Goal: Transaction & Acquisition: Purchase product/service

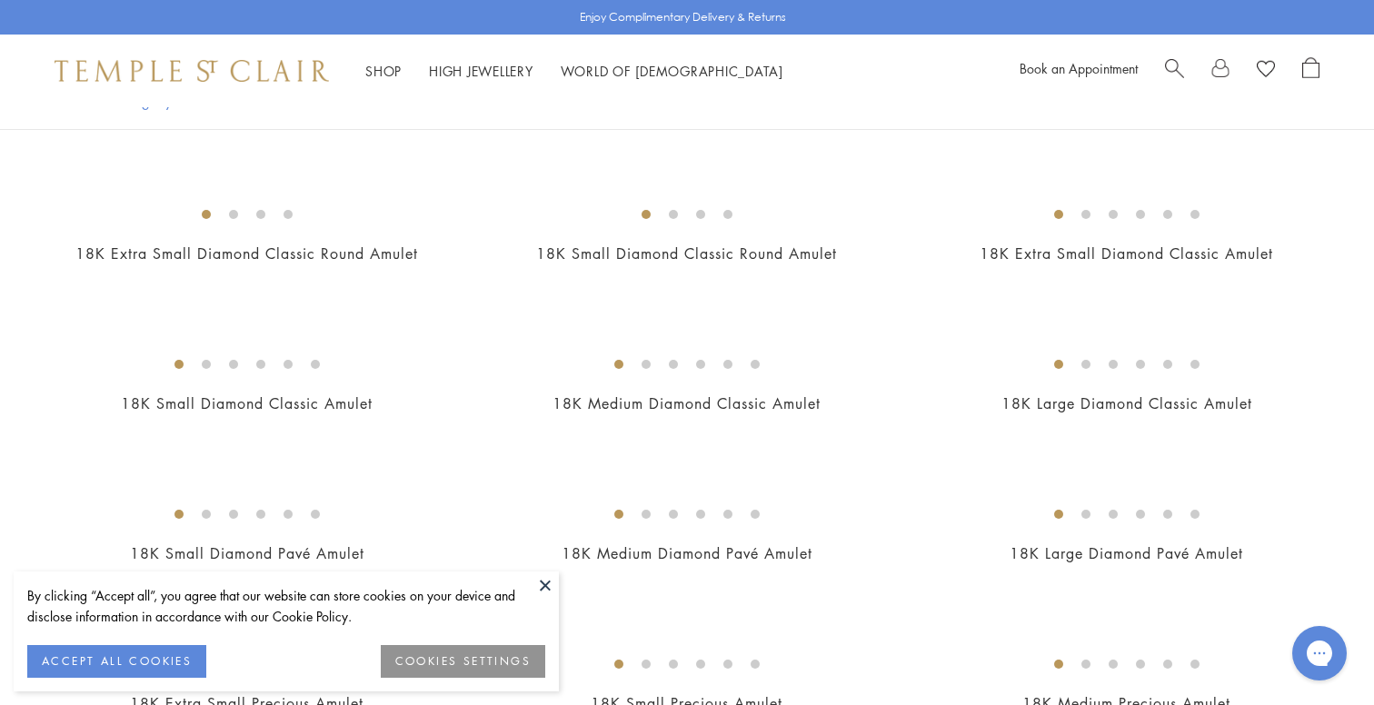
scroll to position [1190, 0]
click at [547, 583] on button at bounding box center [545, 585] width 27 height 27
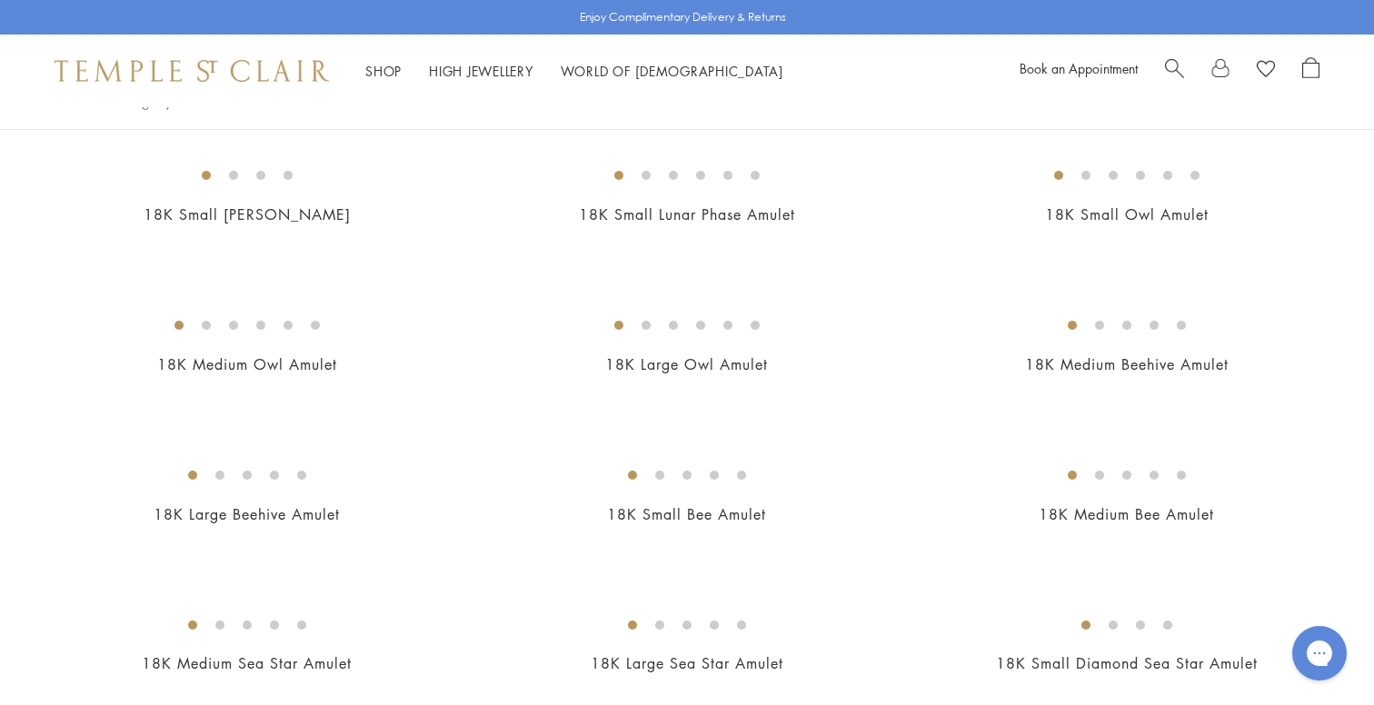
scroll to position [2300, 0]
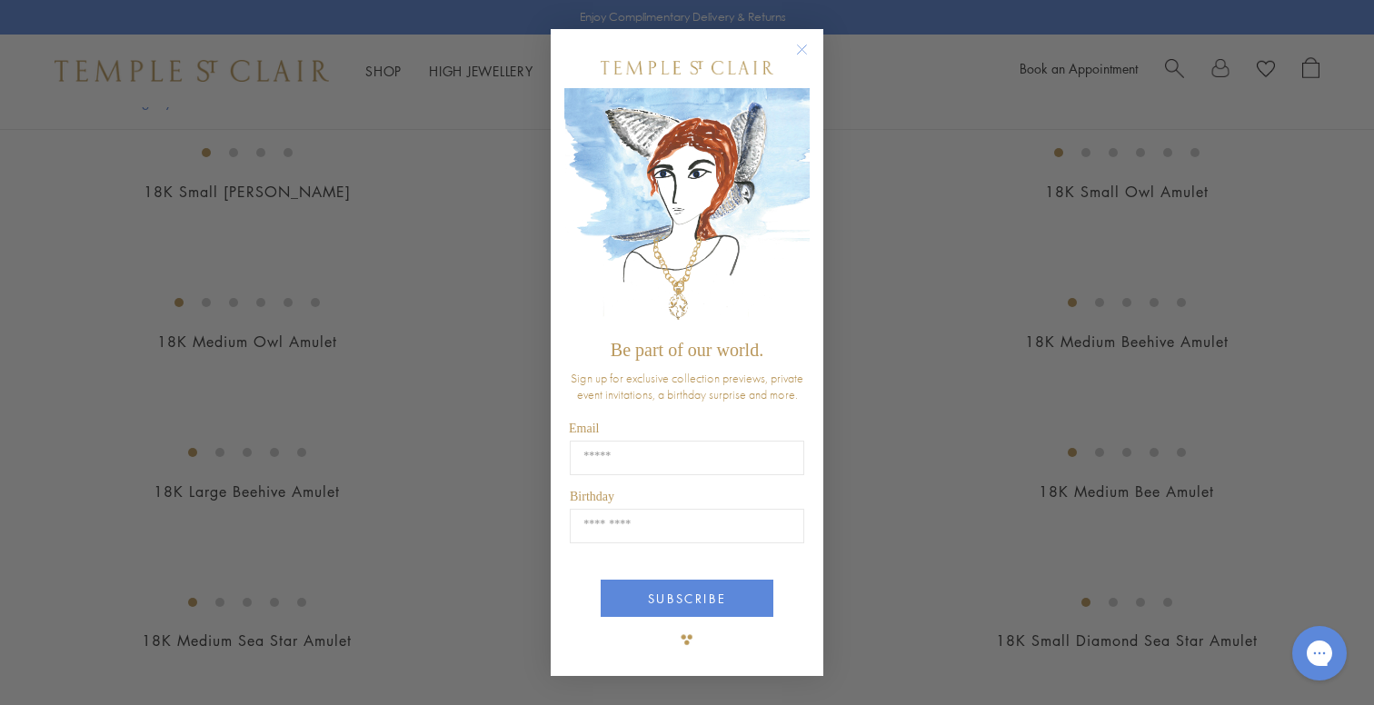
click at [796, 45] on circle "Close dialog" at bounding box center [803, 50] width 22 height 22
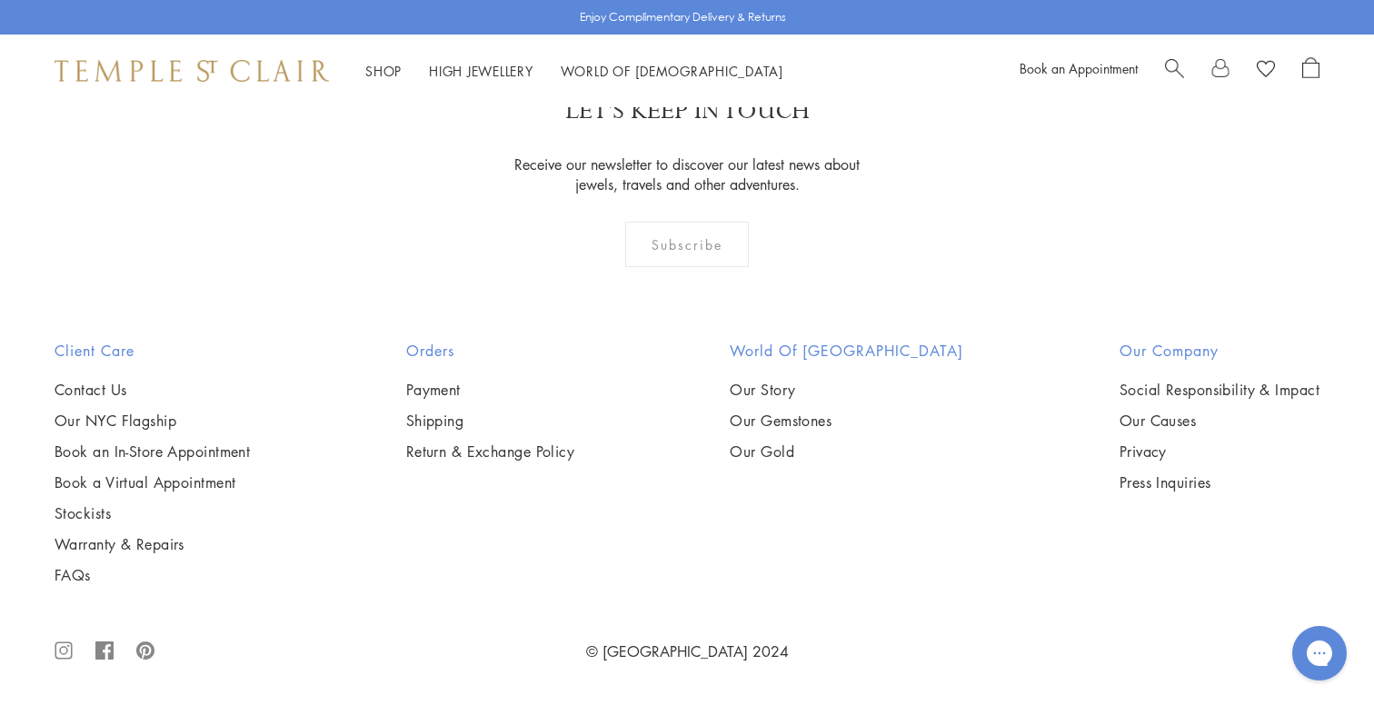
scroll to position [12808, 0]
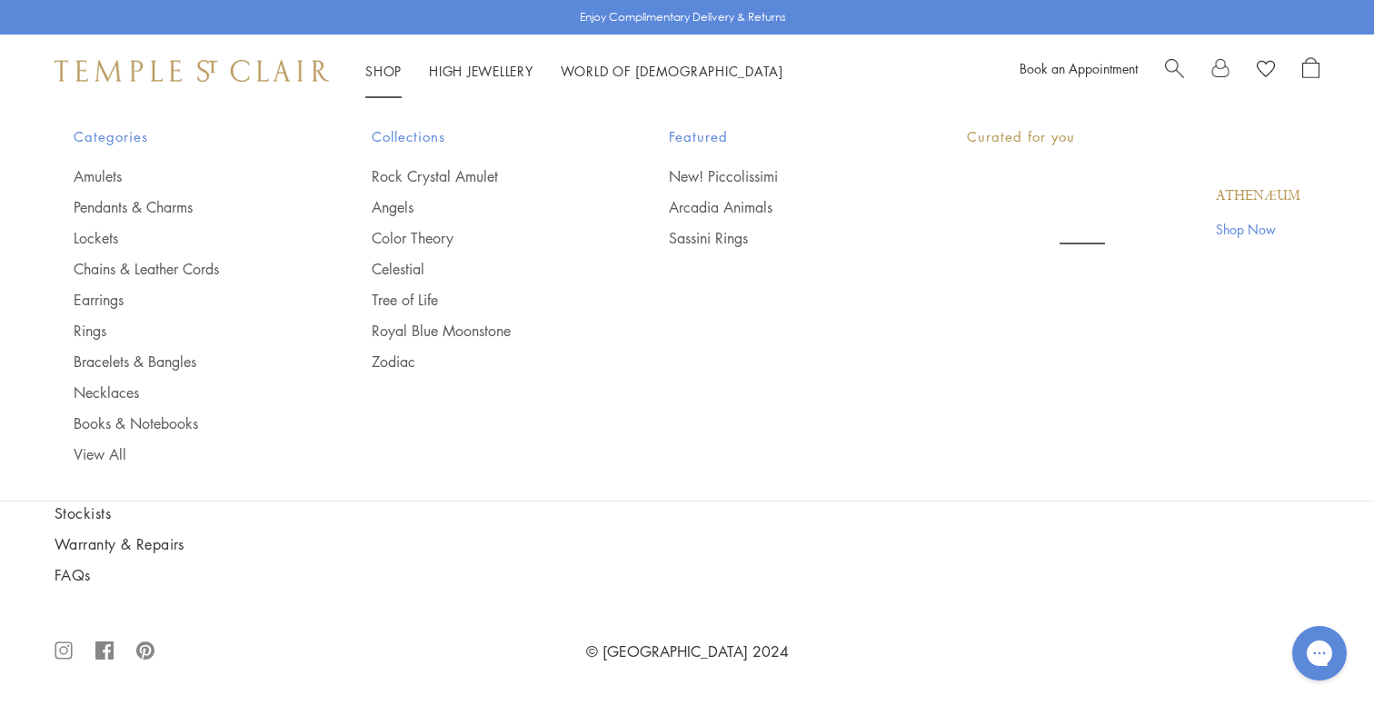
click at [389, 75] on link "Shop Shop" at bounding box center [383, 71] width 36 height 18
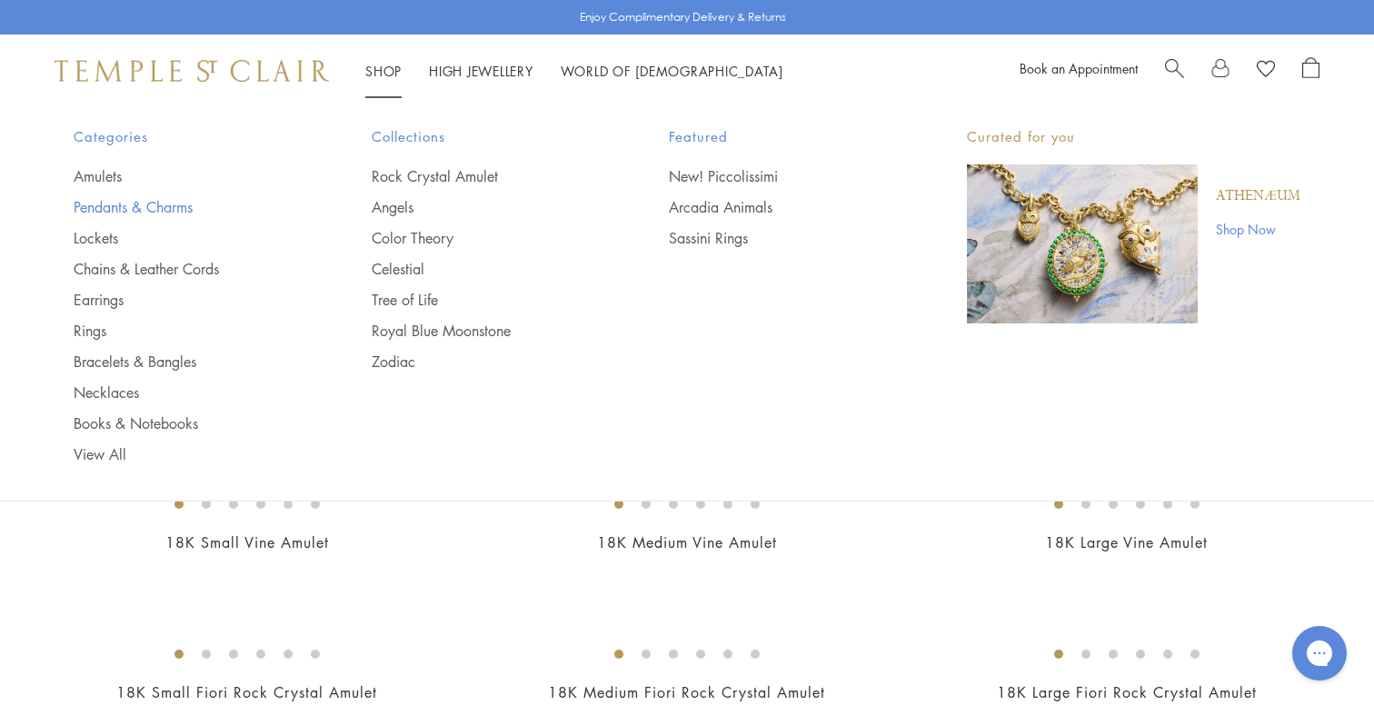
click at [166, 199] on link "Pendants & Charms" at bounding box center [186, 207] width 225 height 20
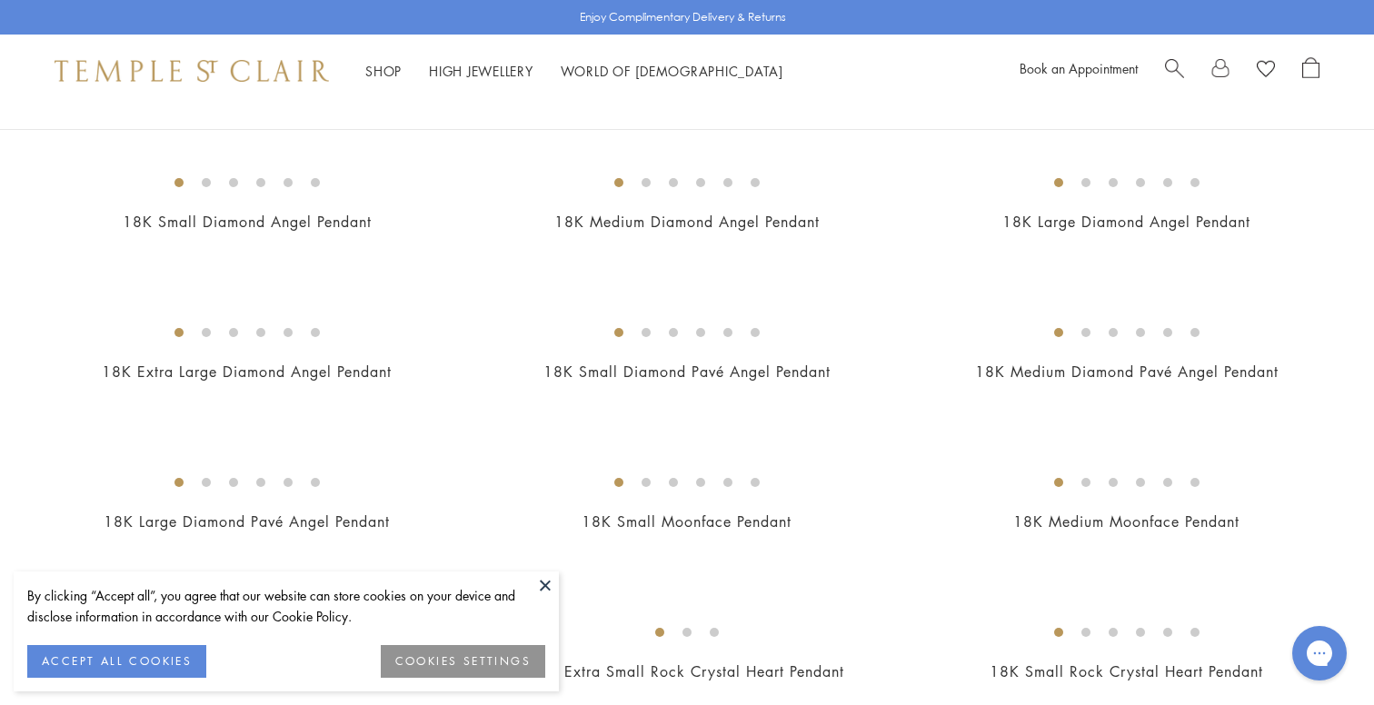
scroll to position [924, 0]
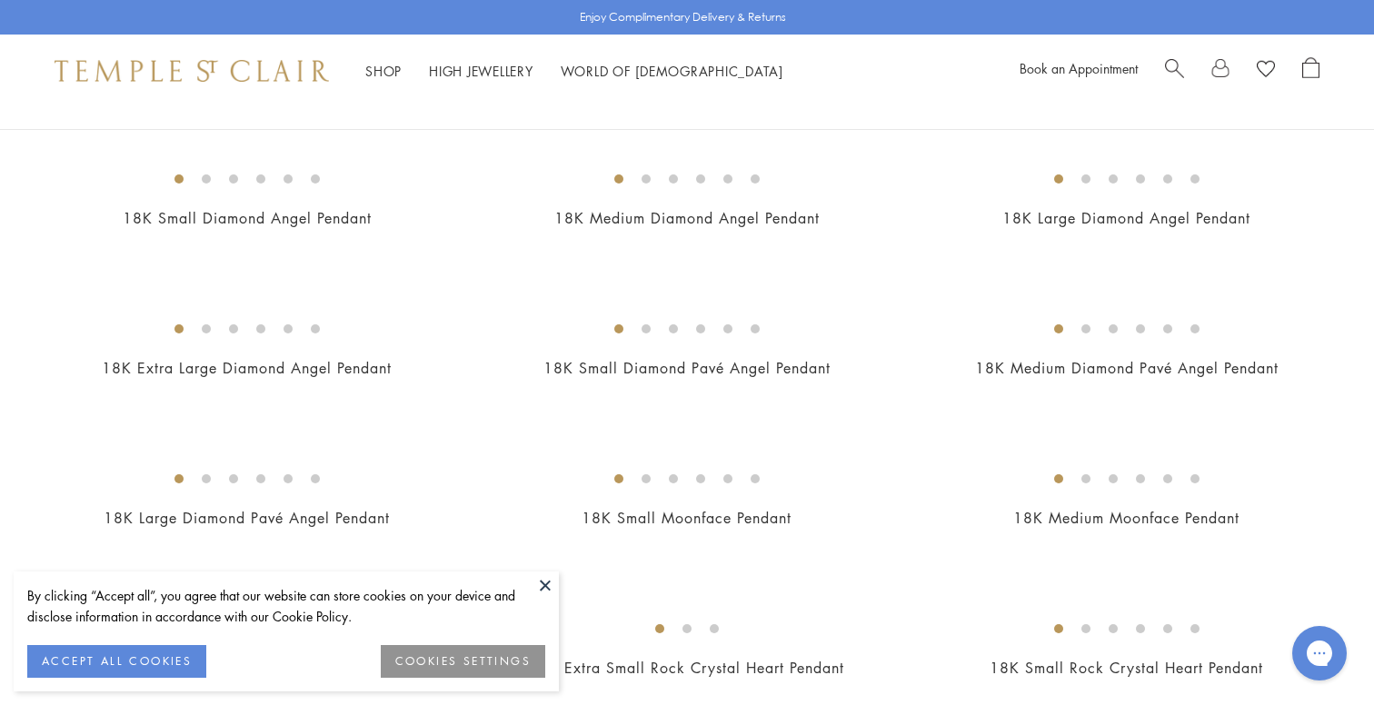
click at [544, 586] on button at bounding box center [545, 585] width 27 height 27
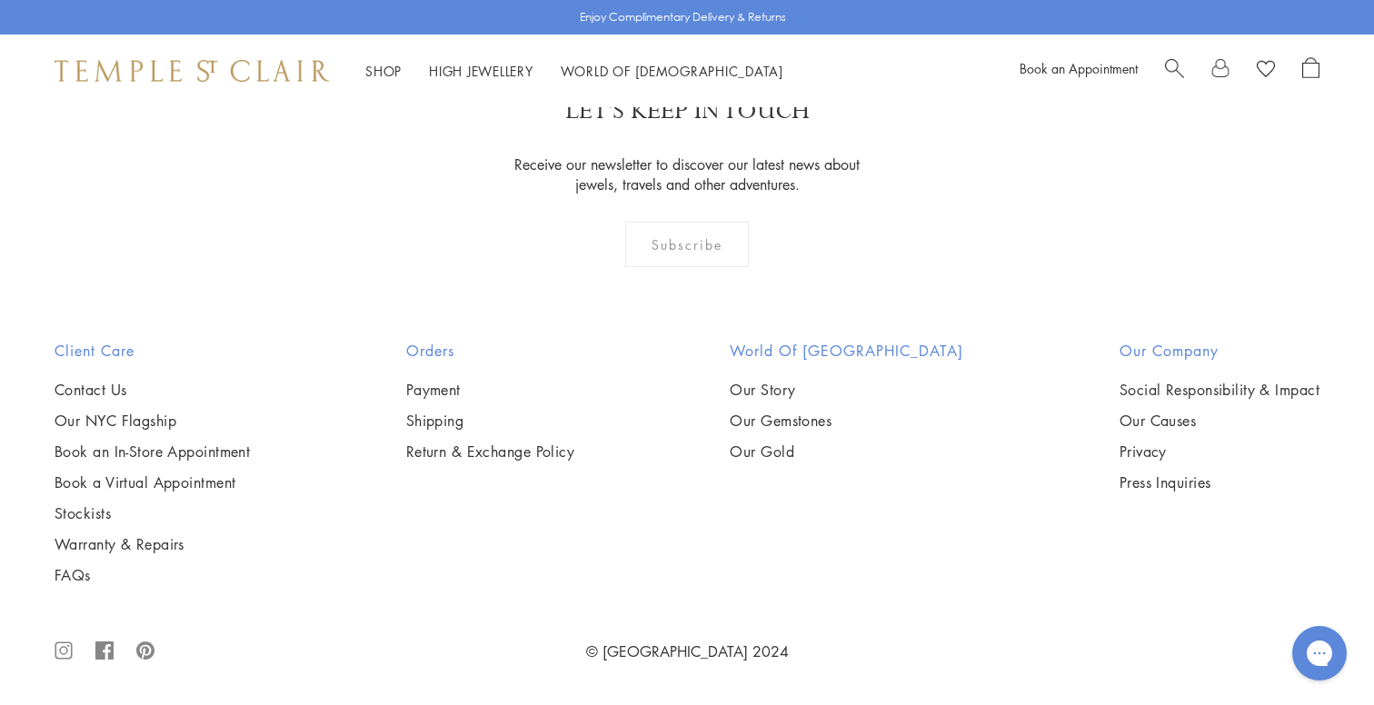
scroll to position [11312, 0]
click at [1177, 70] on span "Search" at bounding box center [1174, 66] width 19 height 19
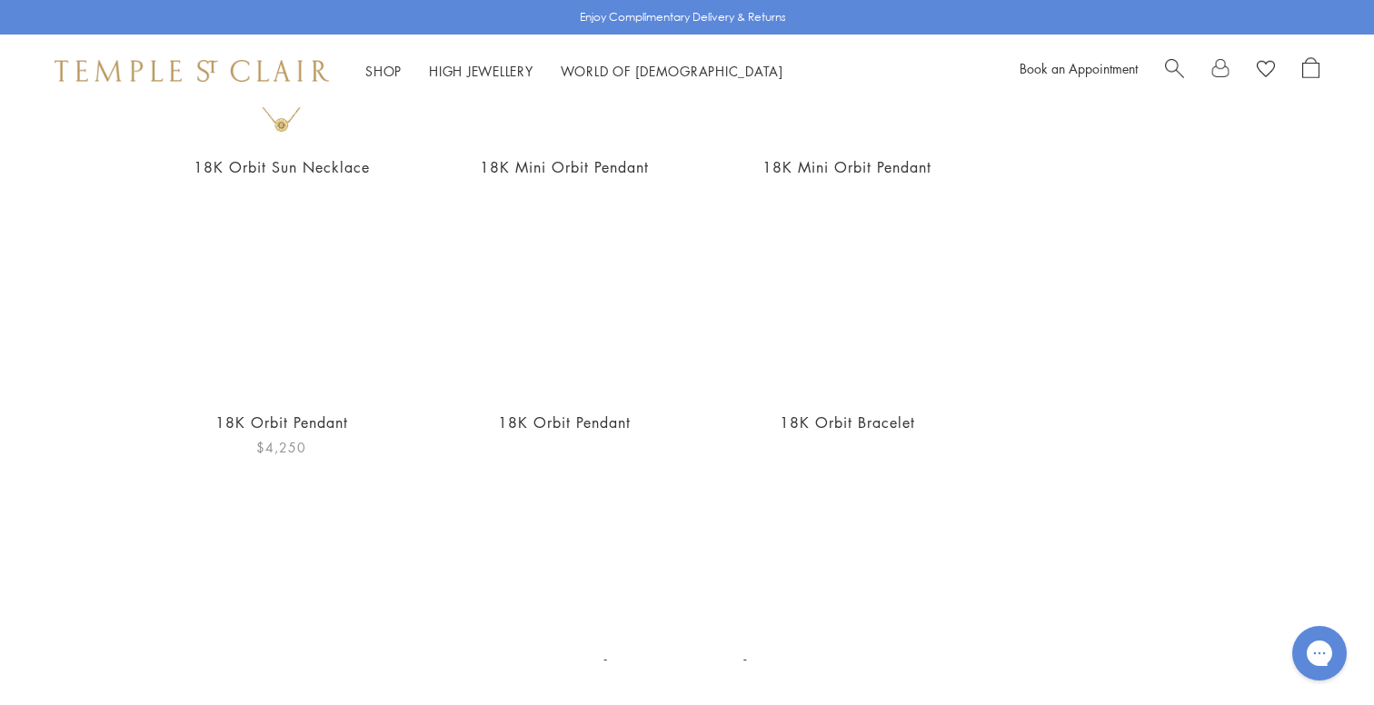
scroll to position [341, 0]
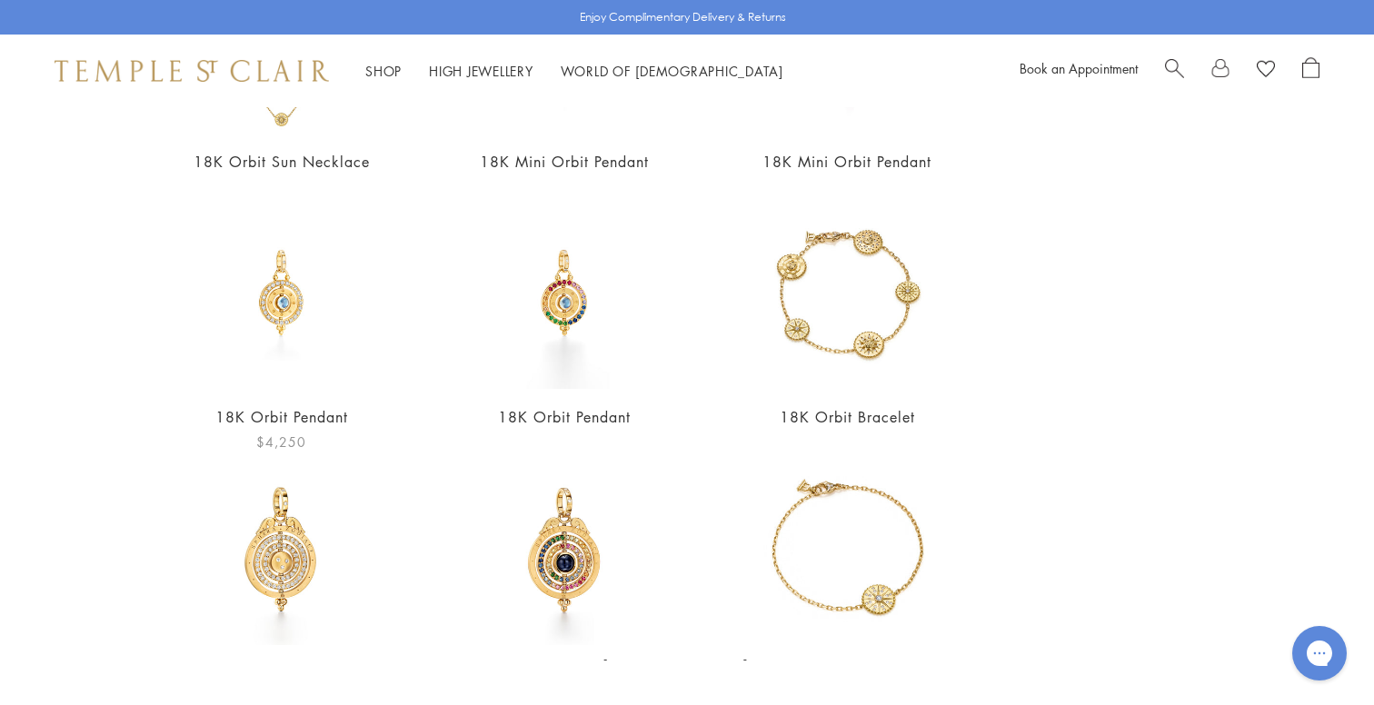
type input "*****"
click at [281, 348] on img at bounding box center [281, 293] width 192 height 192
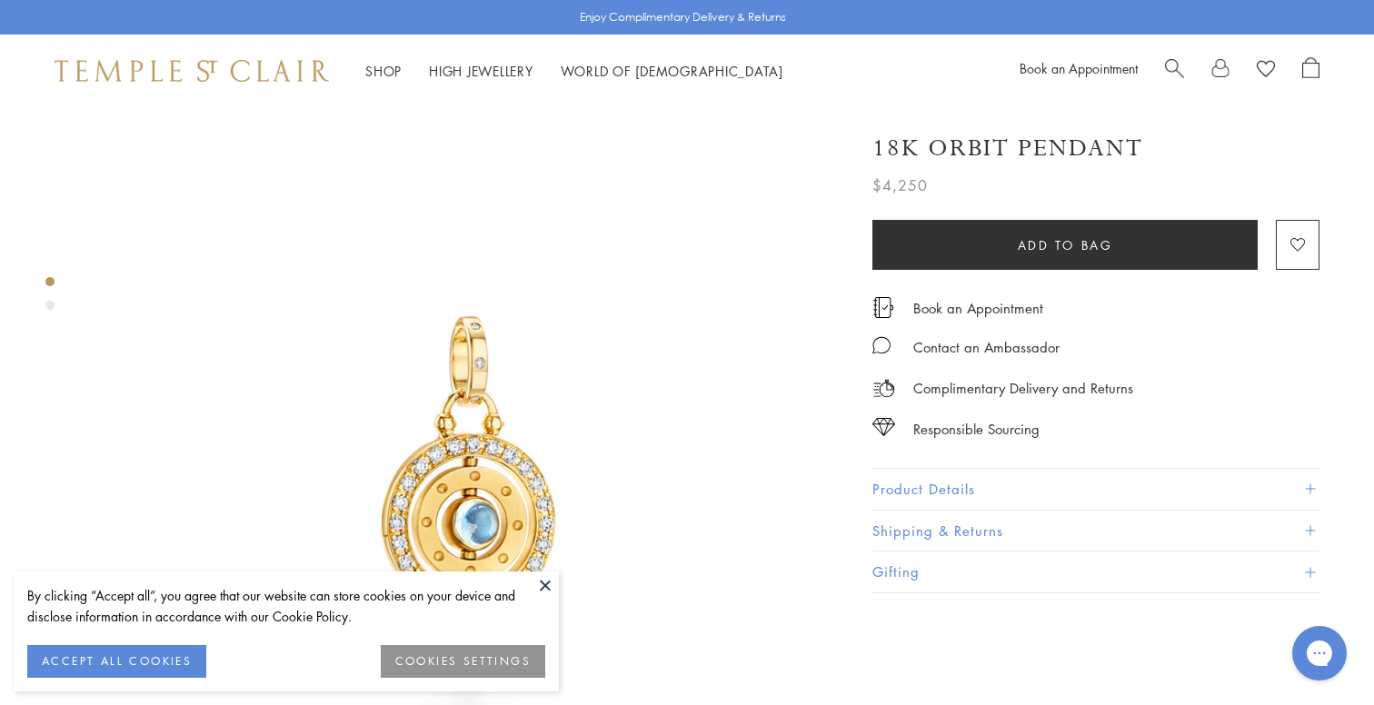
click at [963, 483] on button "Product Details" at bounding box center [1095, 489] width 447 height 41
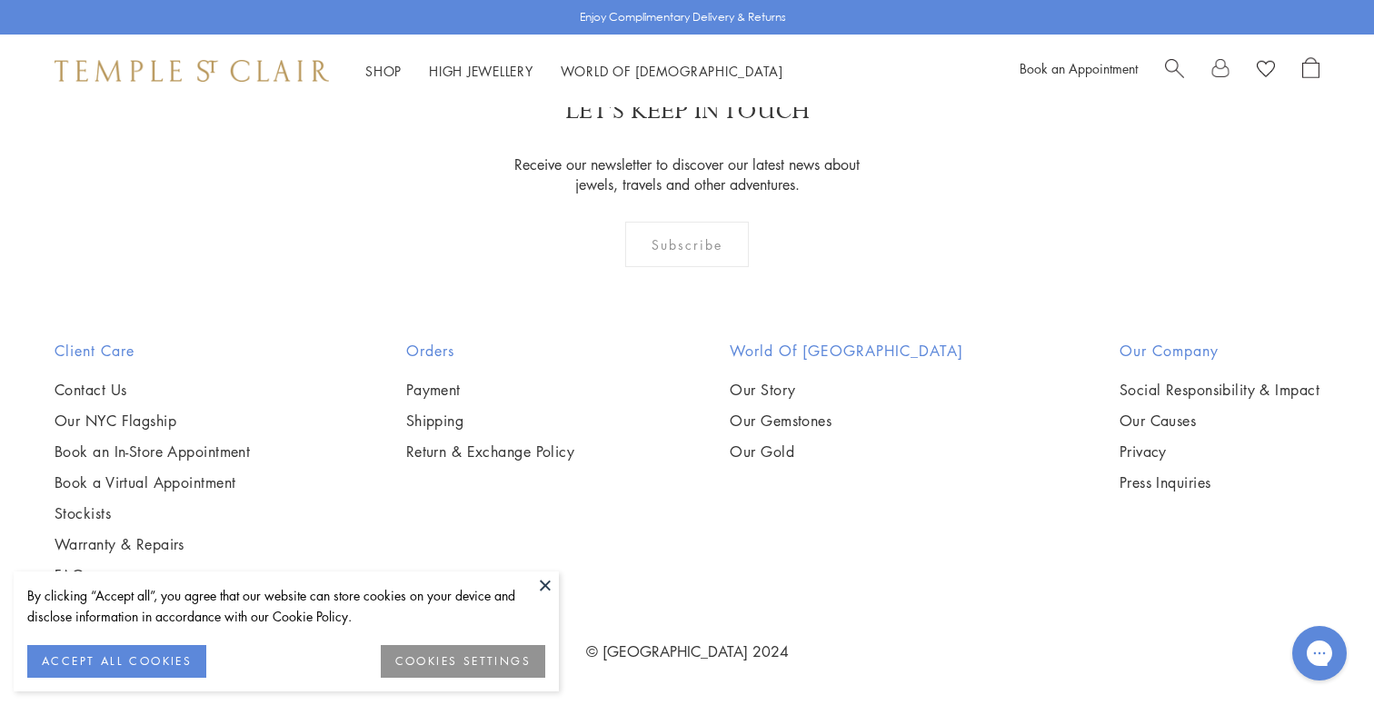
scroll to position [9579, 0]
click at [1171, 65] on span "Search" at bounding box center [1174, 66] width 19 height 19
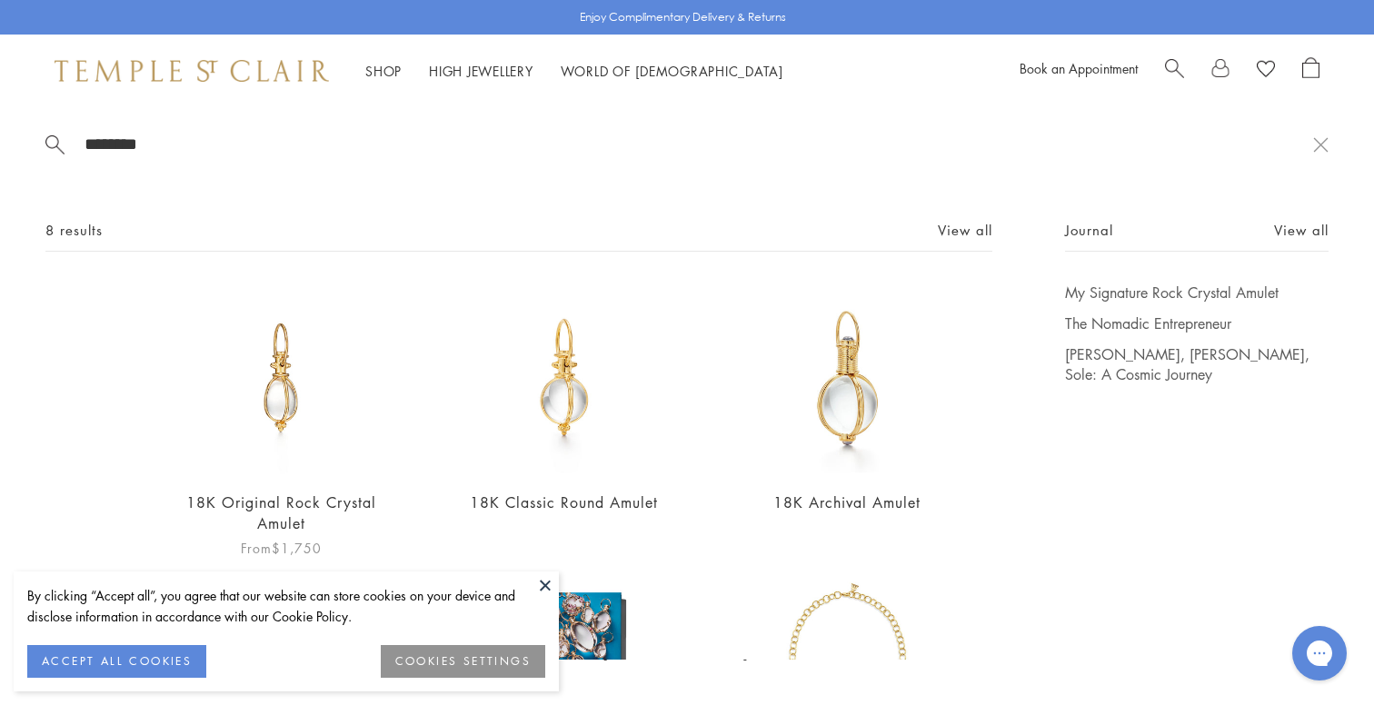
type input "********"
click at [293, 357] on img at bounding box center [281, 379] width 192 height 192
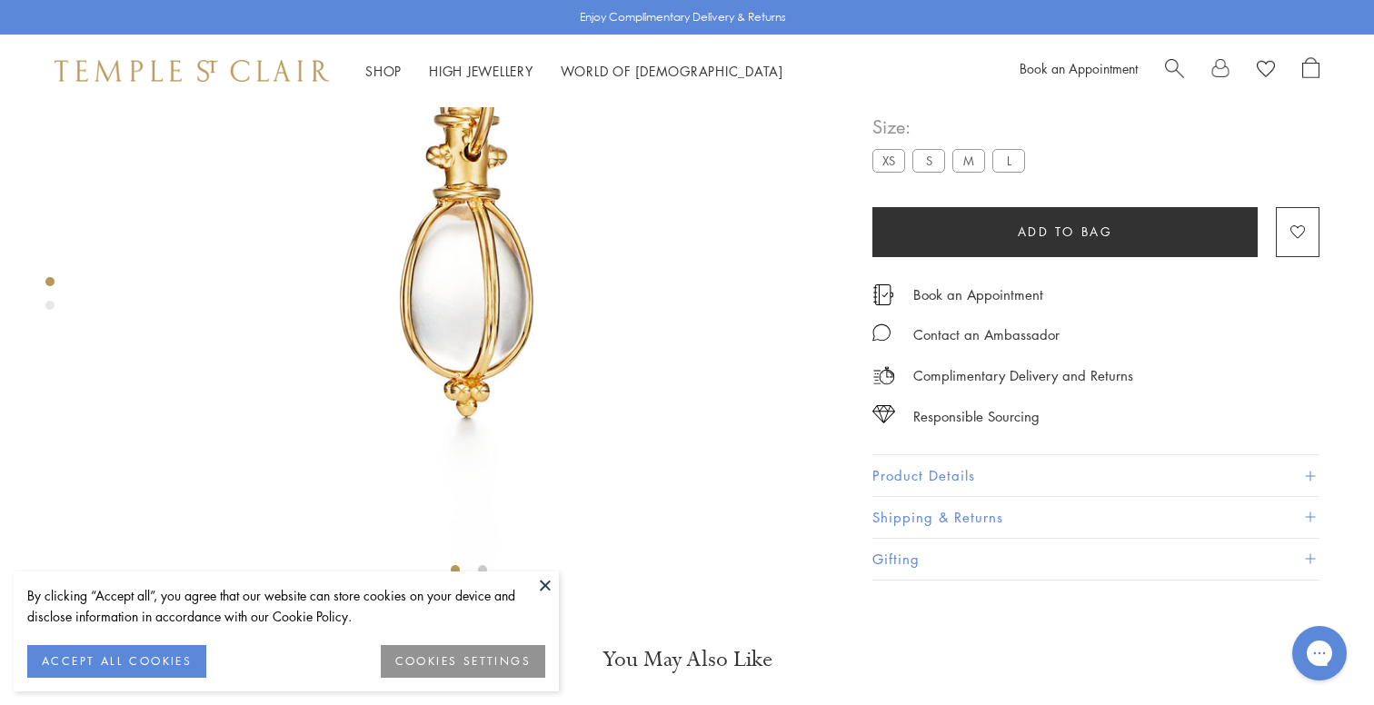
scroll to position [282, 0]
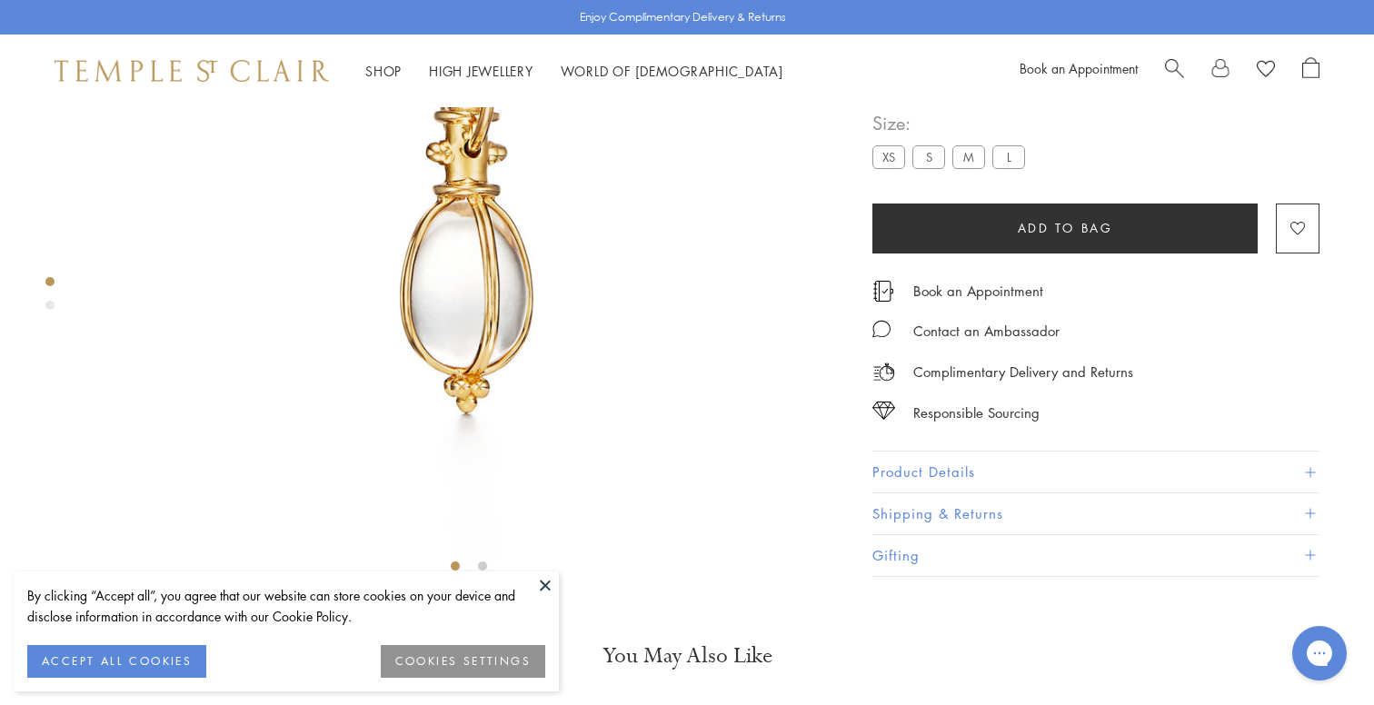
click at [922, 169] on label "S" at bounding box center [928, 157] width 33 height 23
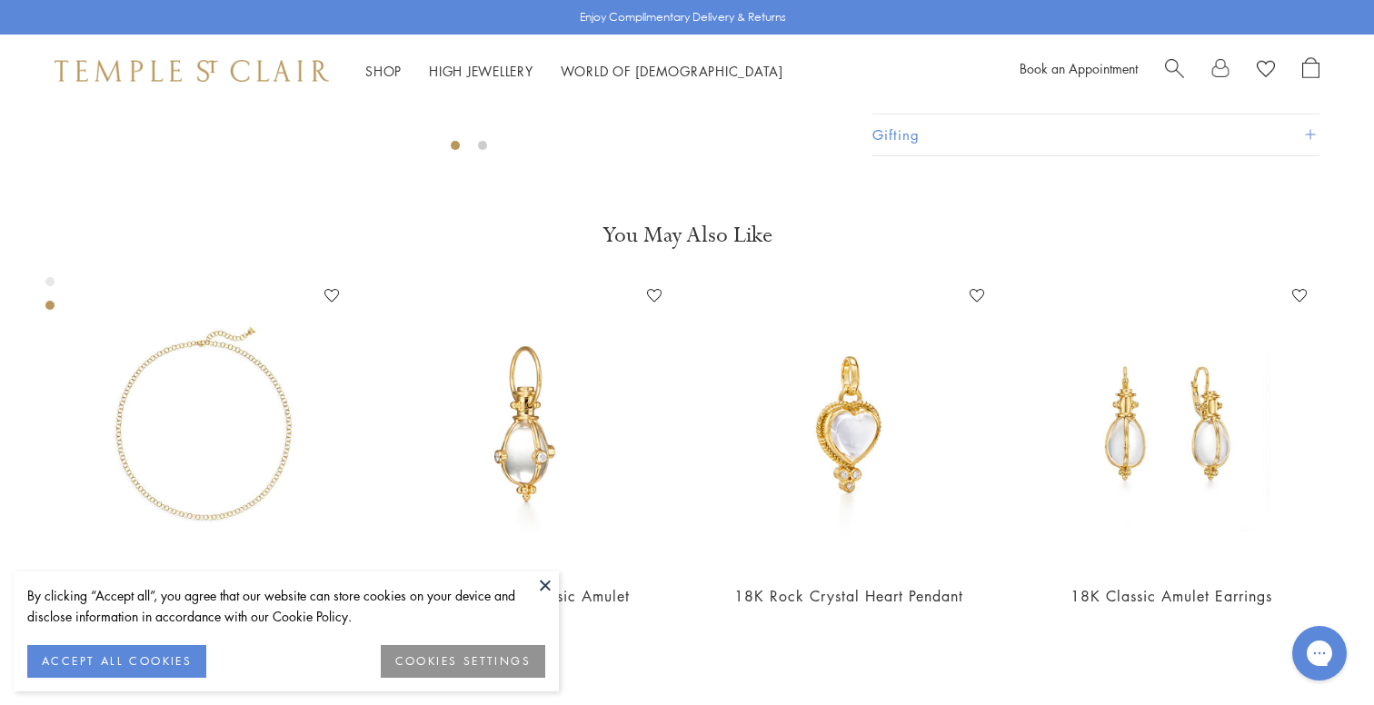
scroll to position [700, 0]
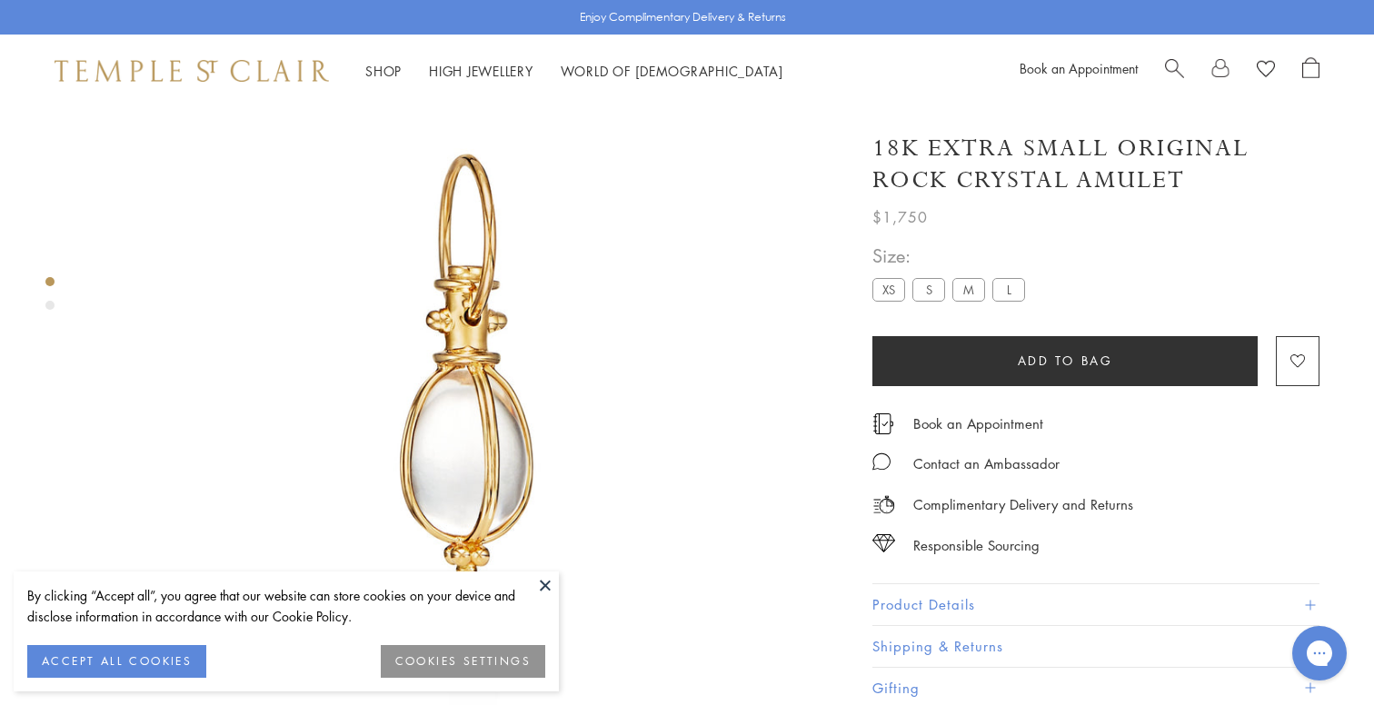
scroll to position [107, 0]
